Goal: Check status: Check status

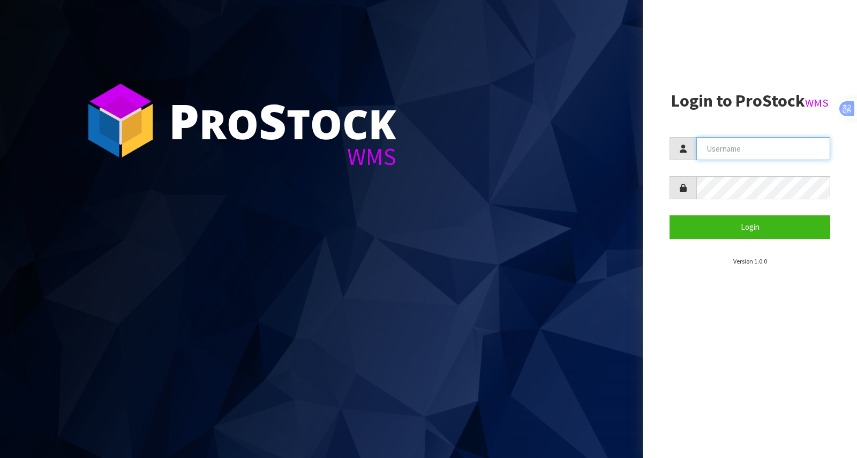
type input "[PERSON_NAME][EMAIL_ADDRESS][DOMAIN_NAME]"
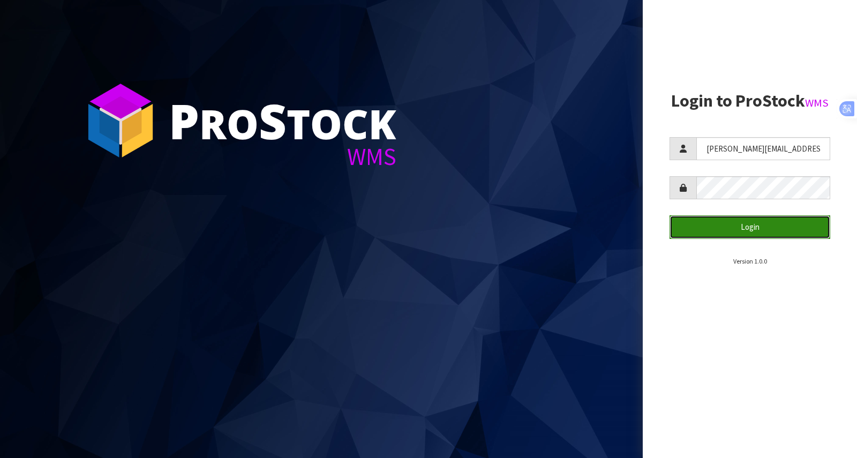
click at [757, 237] on button "Login" at bounding box center [750, 226] width 161 height 23
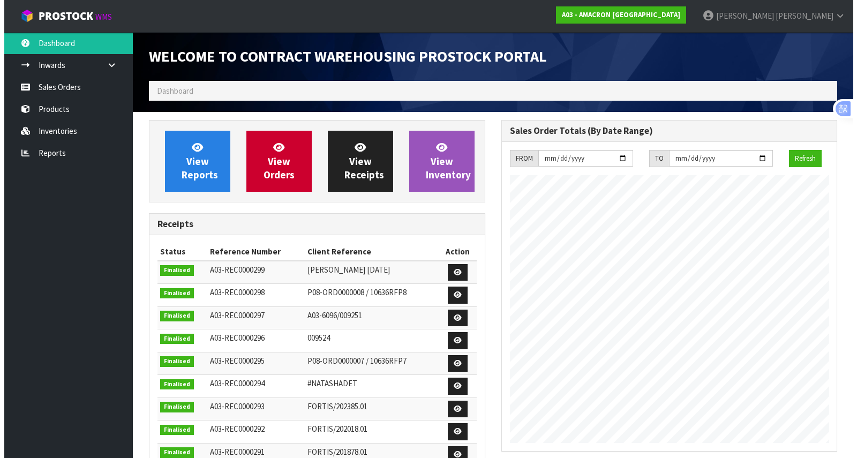
scroll to position [490, 352]
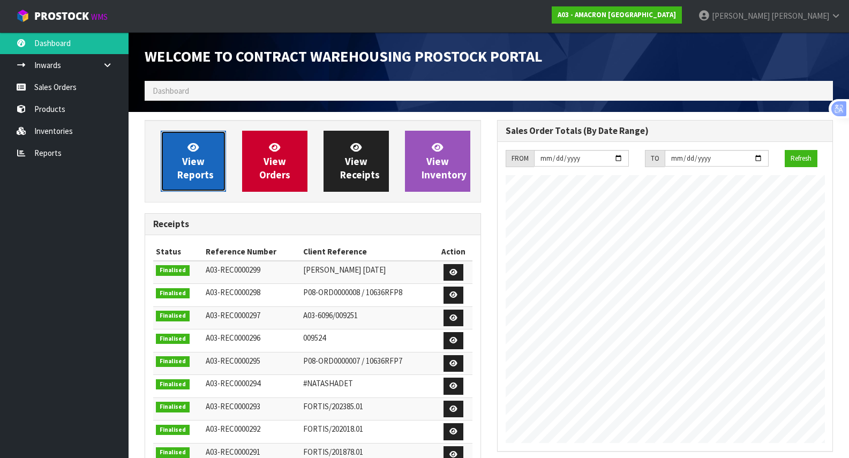
click at [207, 164] on link "View Reports" at bounding box center [193, 161] width 65 height 61
click at [197, 178] on span "View Reports" at bounding box center [195, 161] width 36 height 40
click at [194, 159] on span "View Reports" at bounding box center [195, 161] width 36 height 40
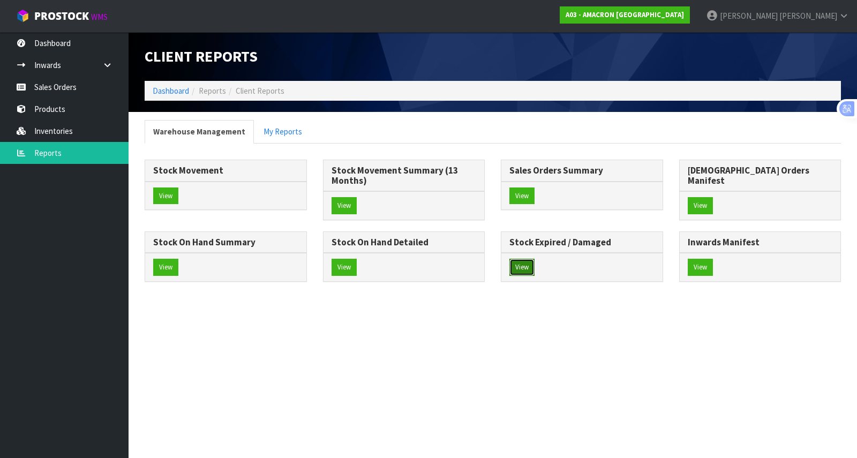
click at [510, 276] on button "View" at bounding box center [522, 267] width 25 height 17
click at [200, 360] on section "Client Reports Dashboard Reports Client Reports Warehouse Management My Reports…" at bounding box center [428, 229] width 857 height 458
click at [510, 276] on button "View" at bounding box center [522, 267] width 25 height 17
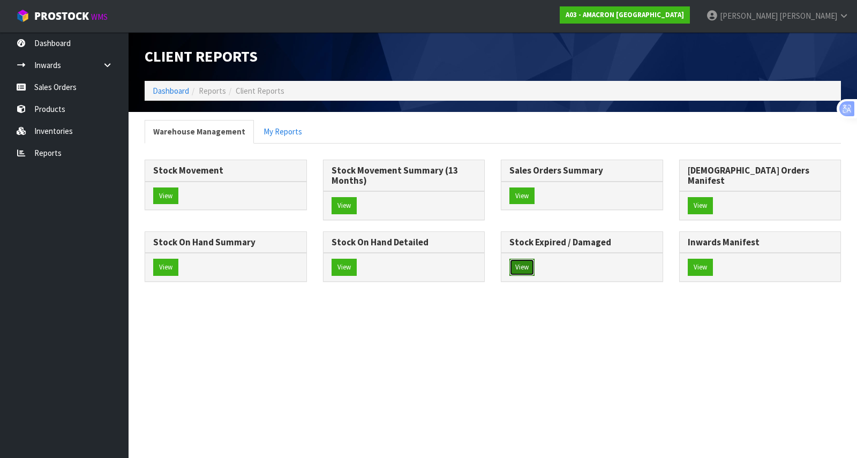
click at [510, 276] on button "View" at bounding box center [522, 267] width 25 height 17
